Goal: Browse casually: Explore the website without a specific task or goal

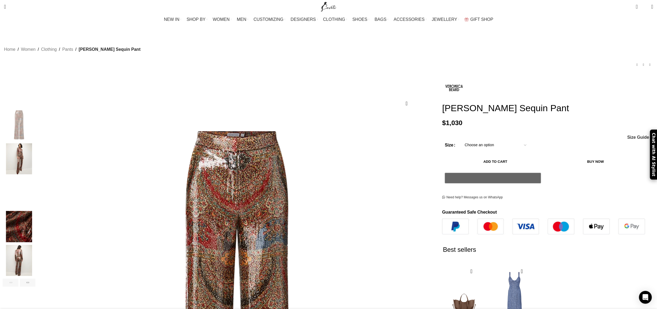
click at [35, 152] on img "2 / 6" at bounding box center [19, 158] width 33 height 31
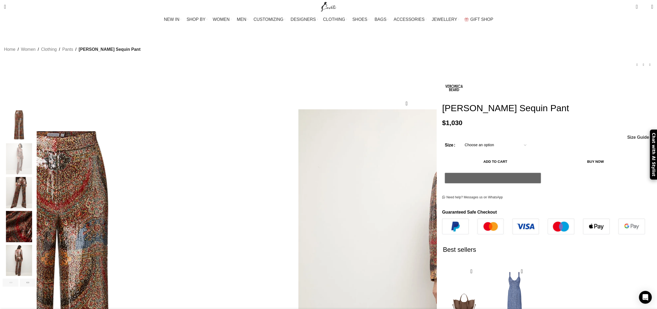
click at [35, 186] on img "3 / 6" at bounding box center [19, 192] width 33 height 31
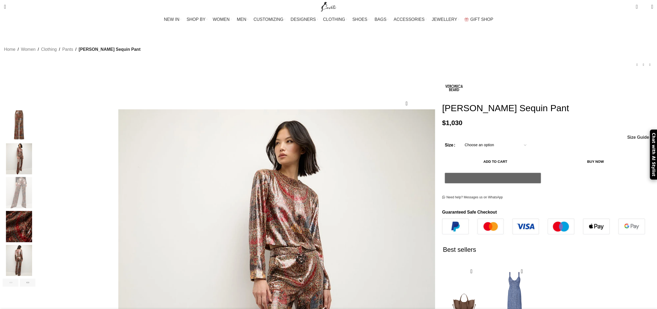
click at [35, 215] on img "4 / 6" at bounding box center [19, 226] width 33 height 31
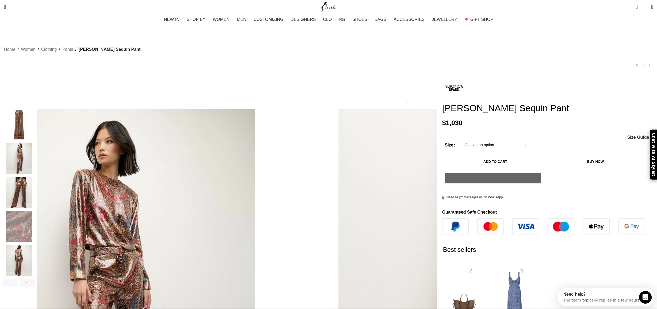
click at [35, 254] on img "5 / 6" at bounding box center [19, 260] width 33 height 31
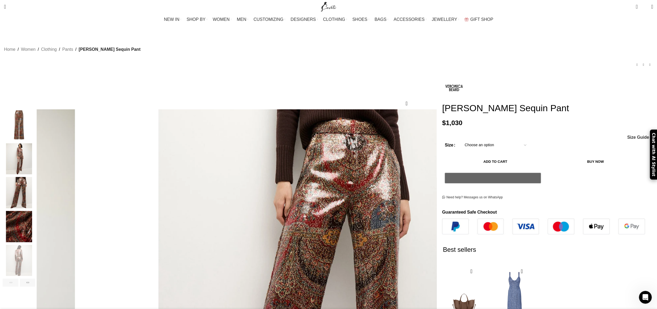
click at [35, 177] on img "3 / 6" at bounding box center [19, 192] width 33 height 31
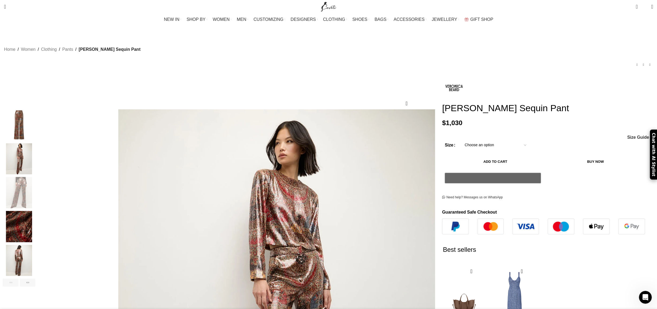
click at [35, 150] on img "2 / 6" at bounding box center [19, 158] width 33 height 31
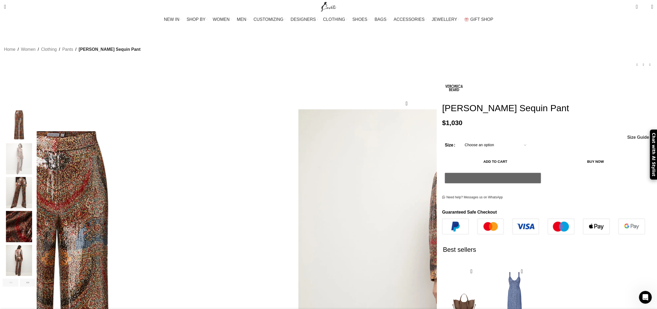
click at [35, 122] on img "1 / 6" at bounding box center [19, 124] width 33 height 31
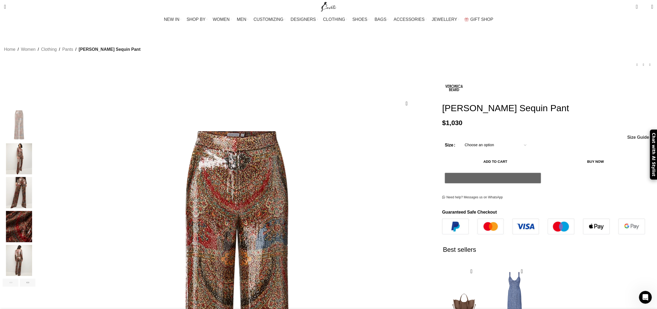
click at [35, 149] on img "2 / 6" at bounding box center [19, 158] width 33 height 31
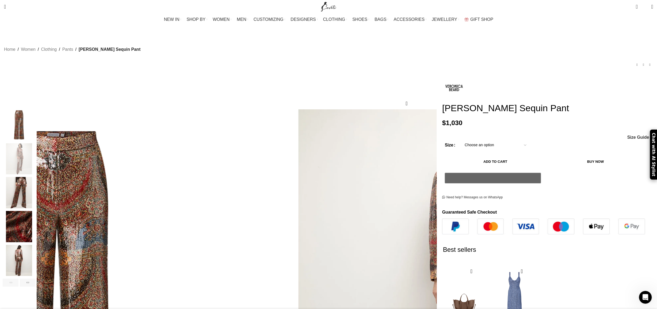
click at [35, 193] on img "3 / 6" at bounding box center [19, 192] width 33 height 31
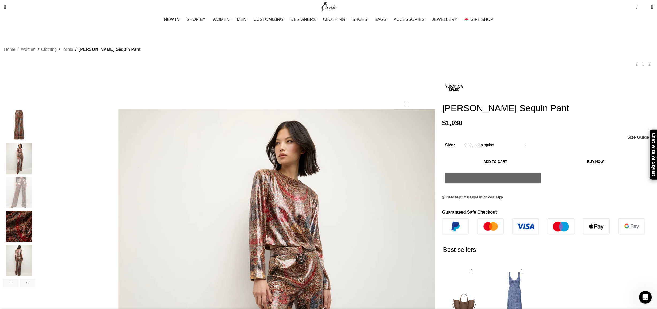
click at [35, 220] on img "4 / 6" at bounding box center [19, 226] width 33 height 31
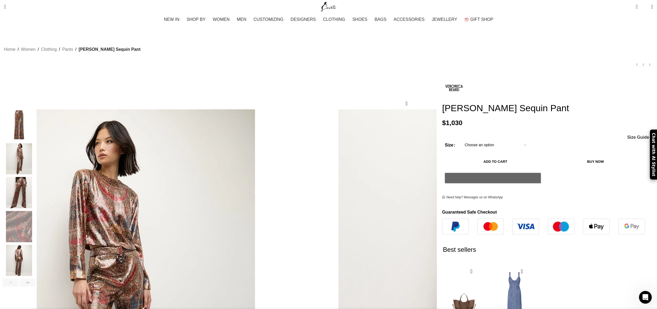
click at [35, 248] on img "5 / 6" at bounding box center [19, 260] width 33 height 31
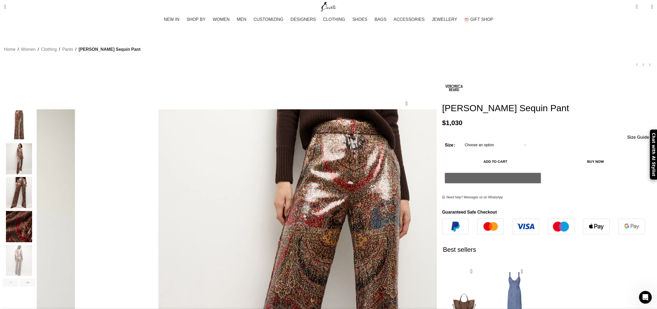
click at [35, 182] on img "3 / 6" at bounding box center [19, 192] width 33 height 31
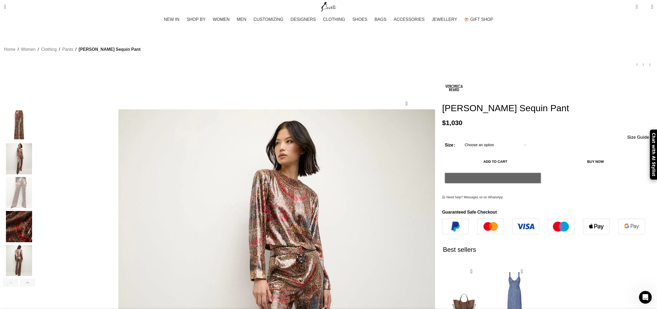
click at [35, 149] on img "2 / 6" at bounding box center [19, 158] width 33 height 31
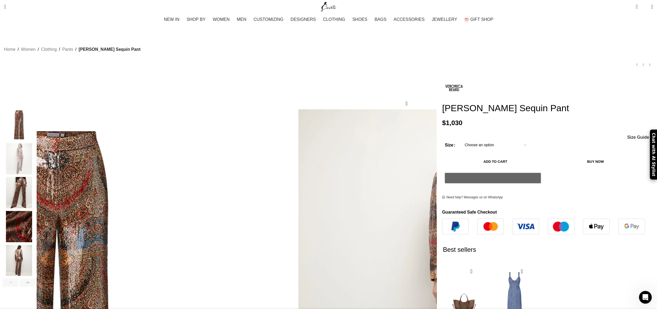
click at [35, 123] on img "1 / 6" at bounding box center [19, 124] width 33 height 31
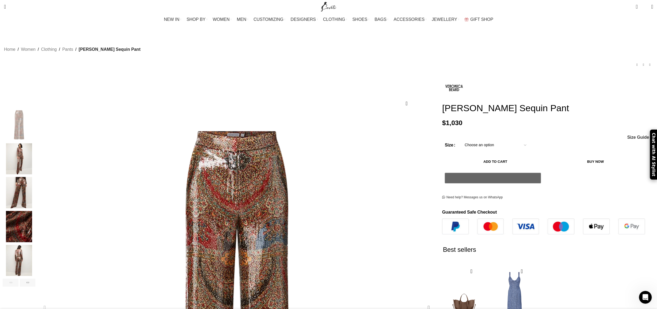
click at [422, 302] on div "Next slide" at bounding box center [428, 308] width 13 height 13
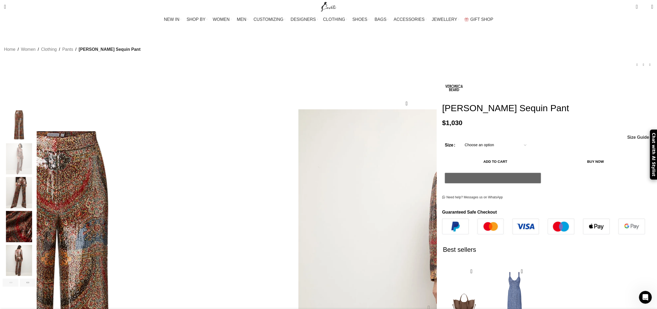
click at [422, 302] on div "Next slide" at bounding box center [428, 308] width 13 height 13
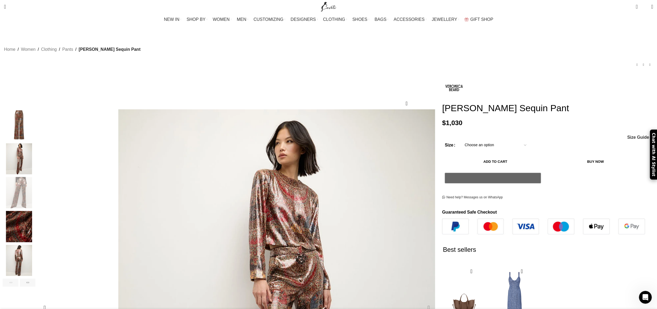
click at [422, 302] on div "Next slide" at bounding box center [428, 308] width 13 height 13
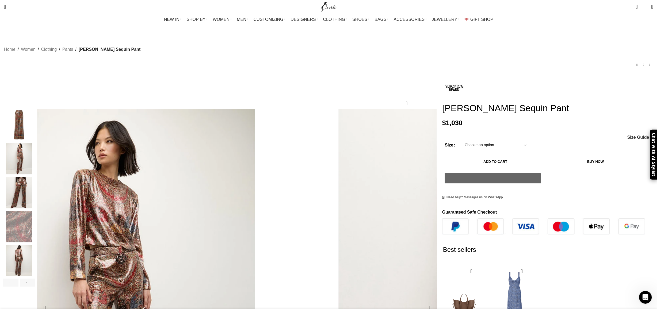
click at [422, 302] on div "Next slide" at bounding box center [428, 308] width 13 height 13
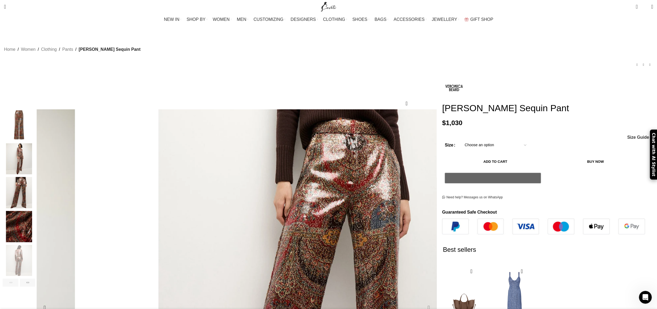
click at [422, 302] on div "Next slide" at bounding box center [428, 308] width 13 height 13
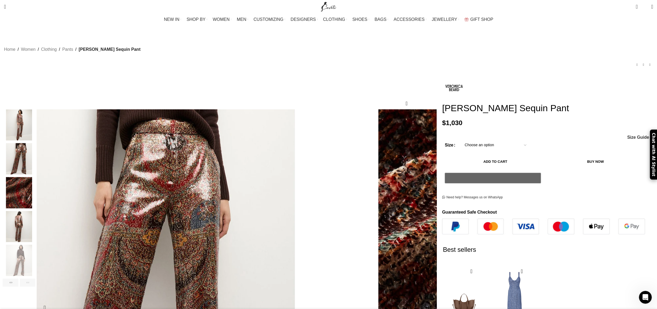
click at [422, 302] on div "Next slide" at bounding box center [428, 308] width 13 height 13
click at [51, 302] on div "Previous slide" at bounding box center [44, 308] width 13 height 13
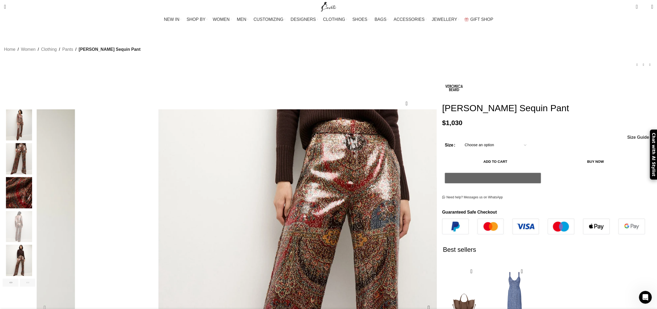
click at [51, 302] on div "Previous slide" at bounding box center [44, 308] width 13 height 13
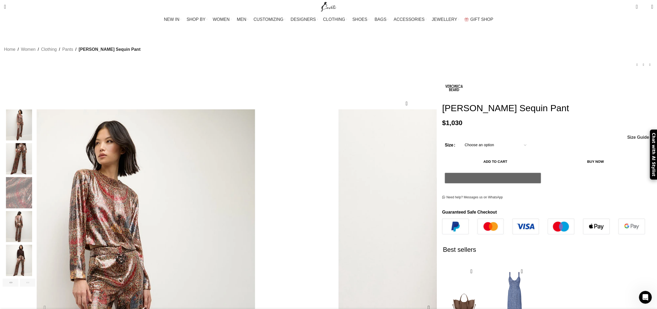
click at [51, 302] on div "Previous slide" at bounding box center [44, 308] width 13 height 13
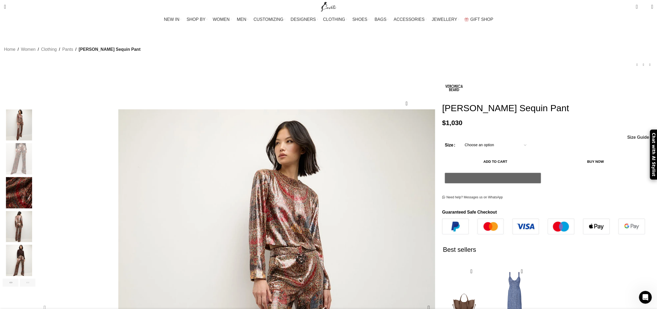
click at [51, 302] on div "Previous slide" at bounding box center [44, 308] width 13 height 13
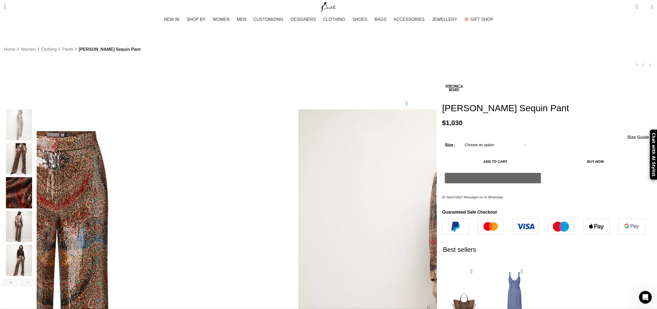
click at [51, 302] on div "Previous slide" at bounding box center [44, 308] width 13 height 13
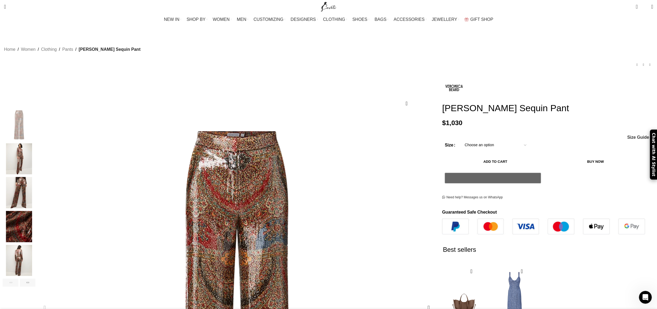
click at [51, 302] on div "Previous slide" at bounding box center [44, 308] width 13 height 13
click at [422, 302] on div "Next slide" at bounding box center [428, 308] width 13 height 13
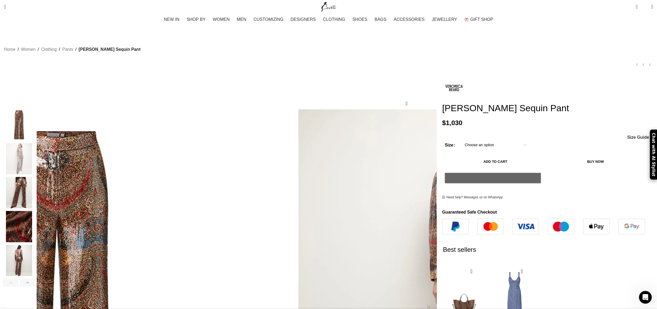
click at [422, 302] on div "Next slide" at bounding box center [428, 308] width 13 height 13
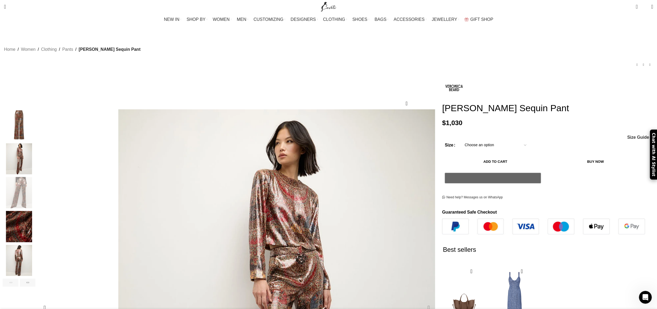
click at [422, 302] on div "Next slide" at bounding box center [428, 308] width 13 height 13
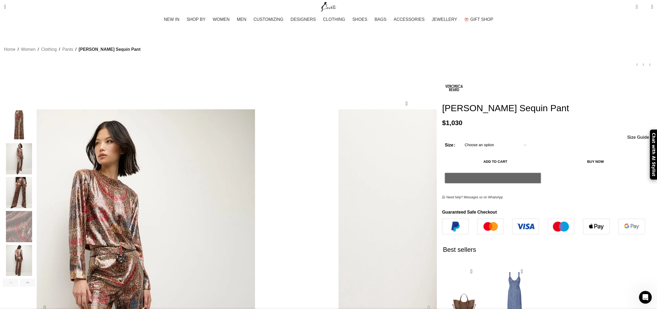
click at [422, 302] on div "Next slide" at bounding box center [428, 308] width 13 height 13
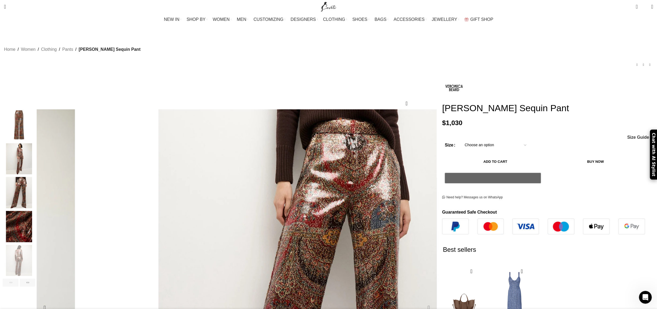
click at [422, 302] on div "Next slide" at bounding box center [428, 308] width 13 height 13
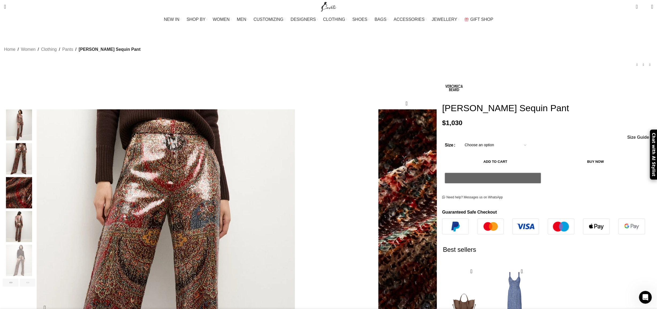
click at [422, 302] on div "Next slide" at bounding box center [428, 308] width 13 height 13
click at [35, 116] on img "2 / 6" at bounding box center [19, 124] width 33 height 31
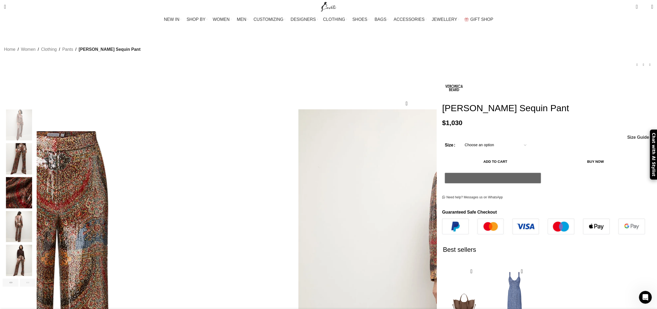
click at [35, 217] on img "5 / 6" at bounding box center [19, 226] width 33 height 31
